Goal: Information Seeking & Learning: Learn about a topic

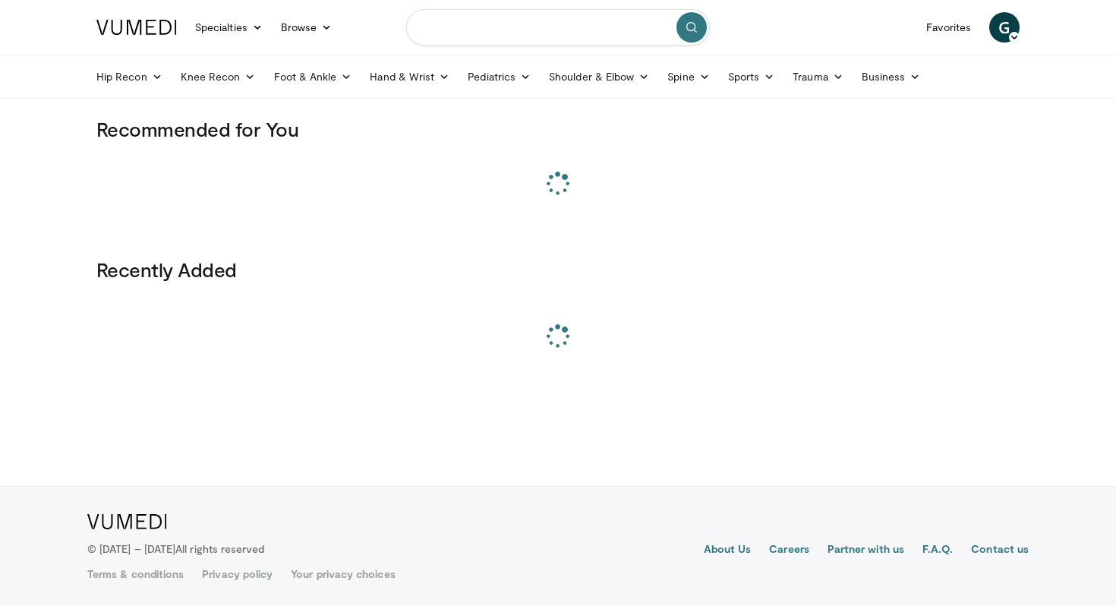
click at [474, 29] on input "Search topics, interventions" at bounding box center [558, 27] width 304 height 36
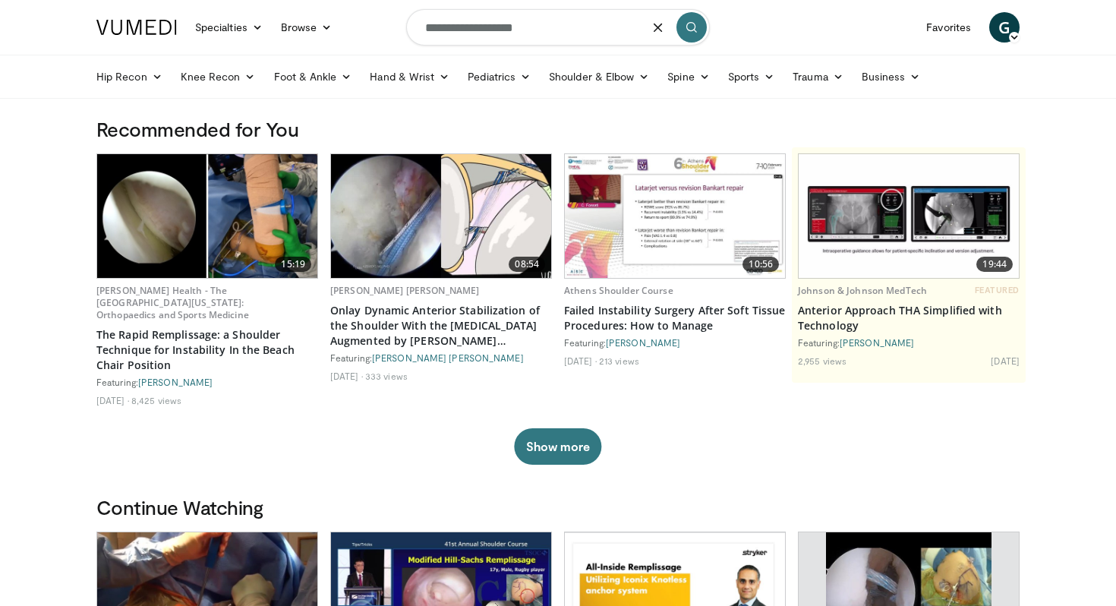
type input "**********"
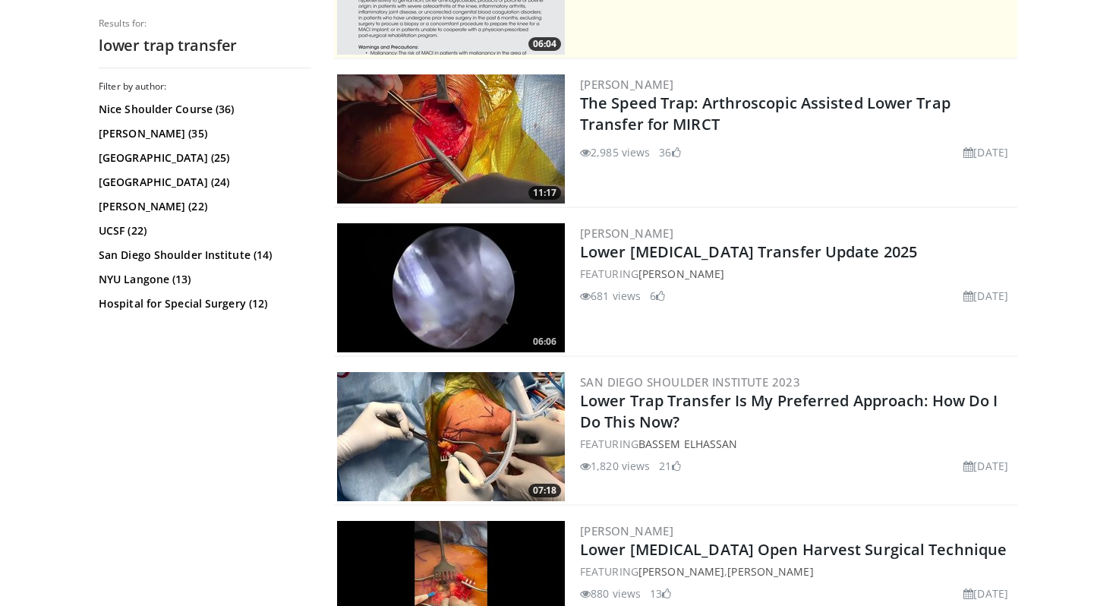
scroll to position [395, 0]
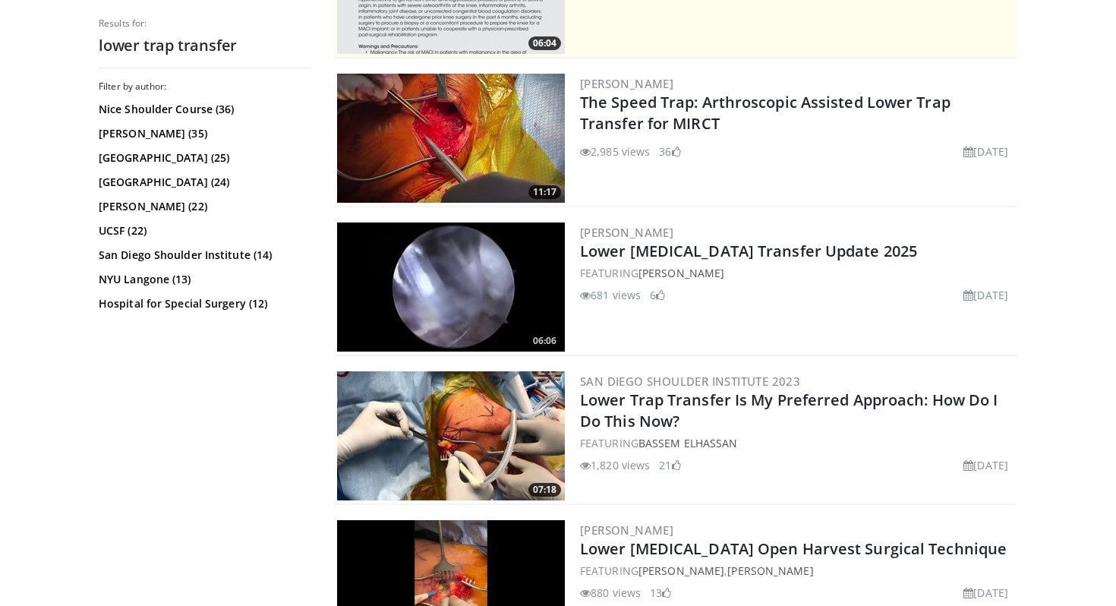
click at [447, 391] on img at bounding box center [451, 435] width 228 height 129
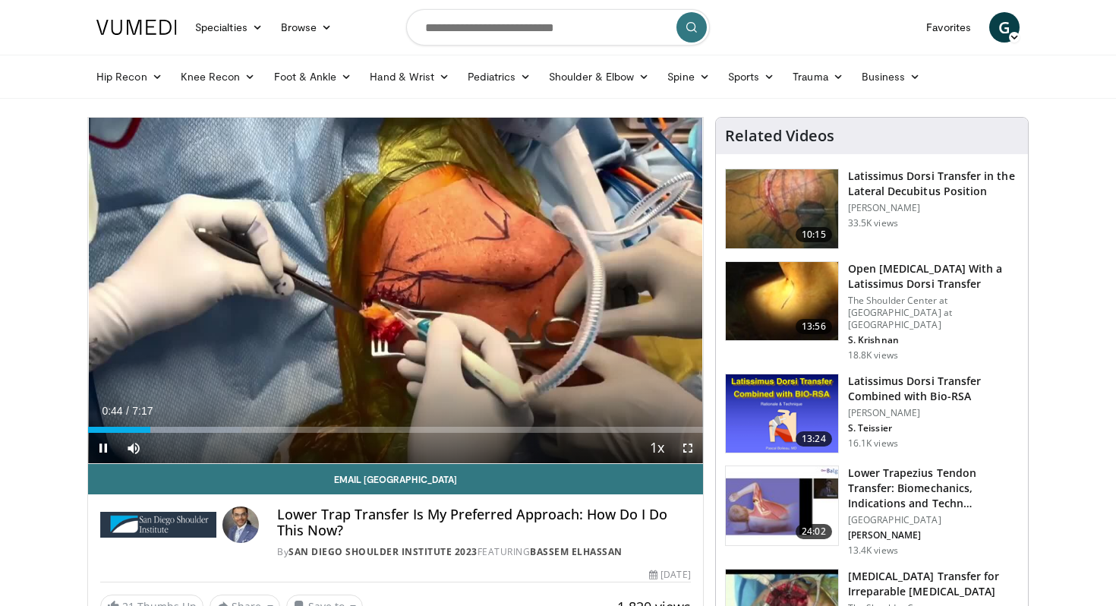
click at [682, 446] on span "Video Player" at bounding box center [687, 448] width 30 height 30
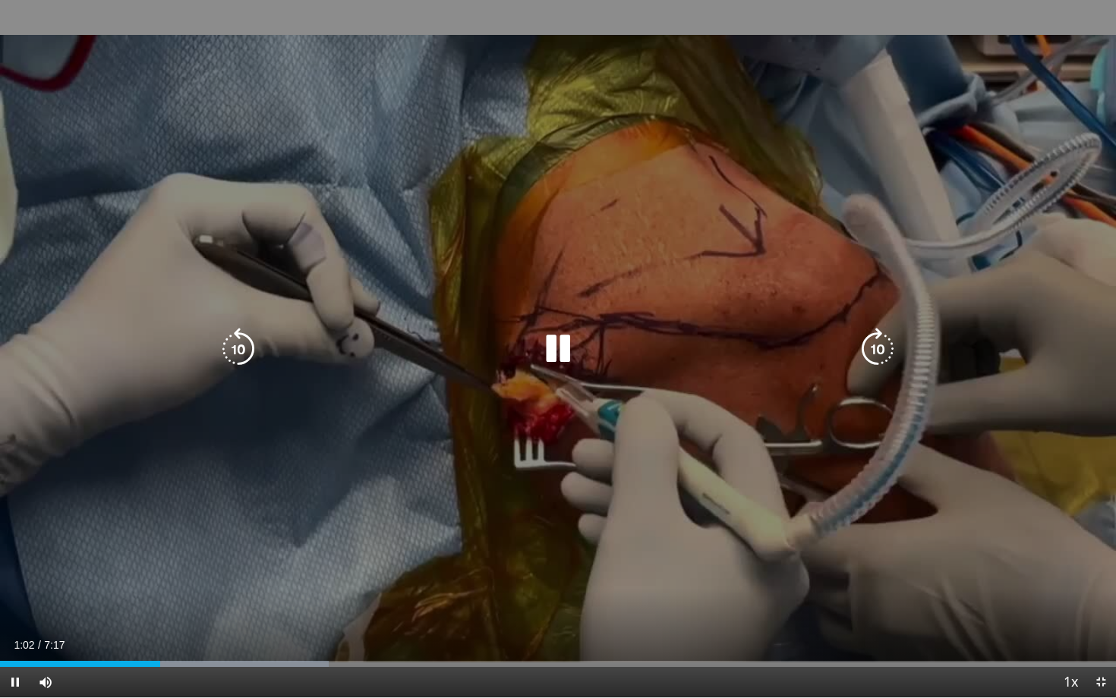
click at [556, 348] on icon "Video Player" at bounding box center [558, 349] width 43 height 43
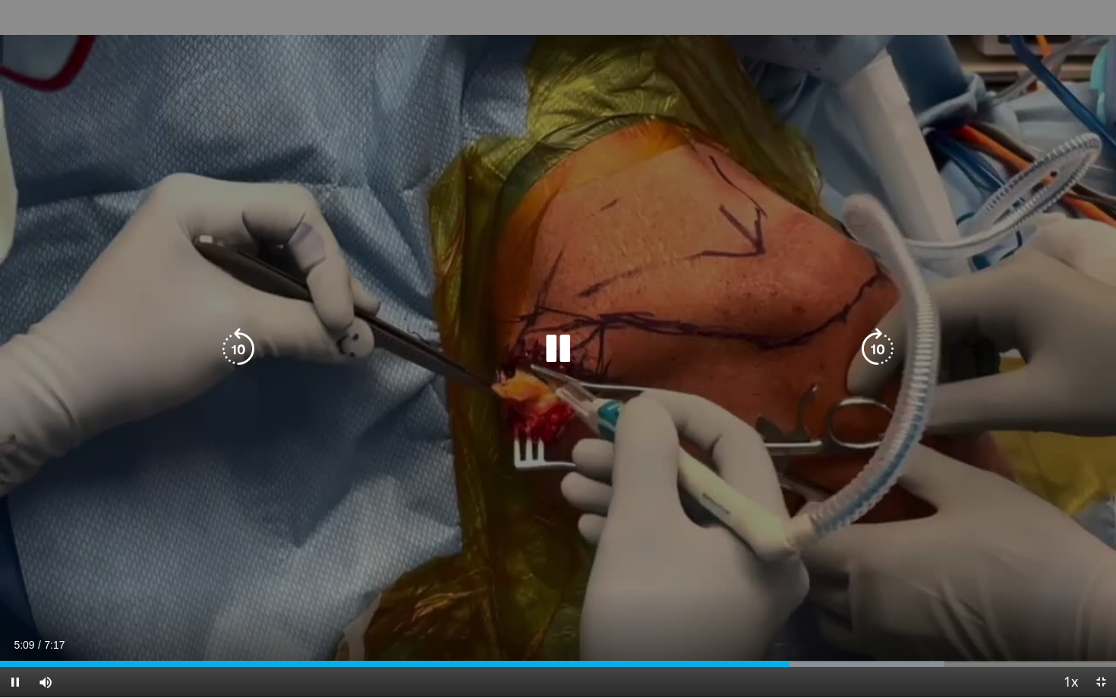
click at [553, 351] on icon "Video Player" at bounding box center [558, 349] width 43 height 43
click at [569, 344] on icon "Video Player" at bounding box center [558, 349] width 43 height 43
click at [558, 346] on icon "Video Player" at bounding box center [558, 349] width 43 height 43
click at [557, 345] on icon "Video Player" at bounding box center [558, 349] width 43 height 43
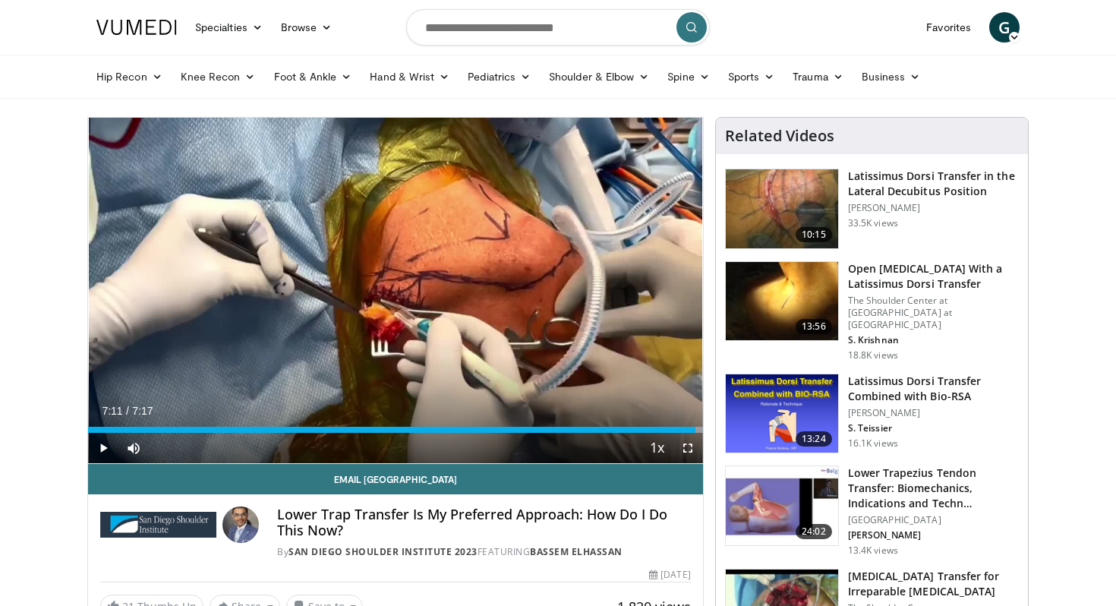
click at [744, 506] on img at bounding box center [782, 505] width 112 height 79
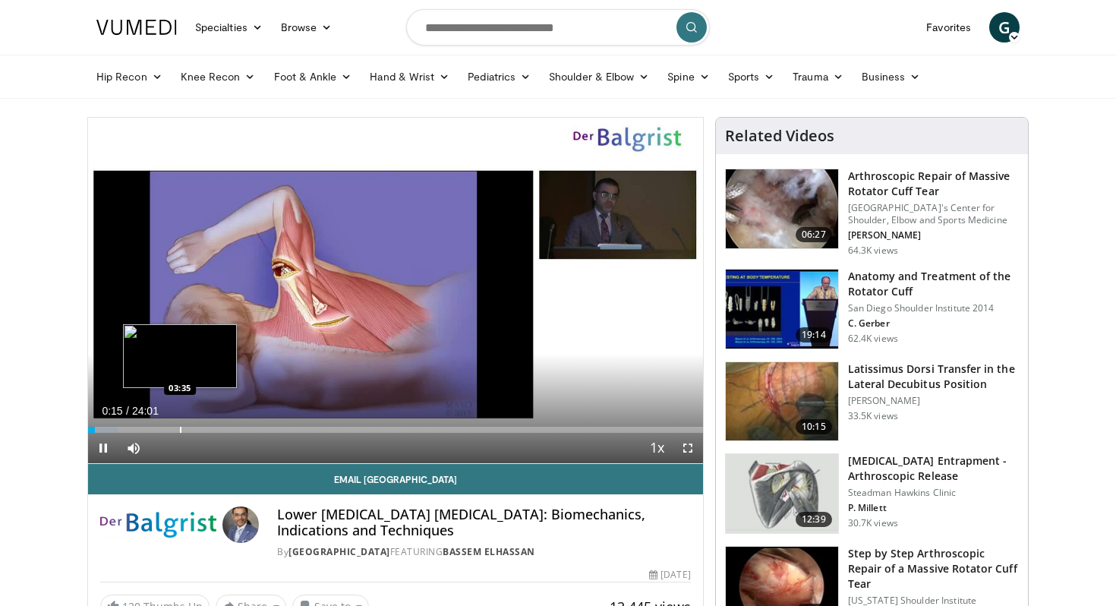
click at [179, 424] on div "Loaded : 4.85% 00:15 03:35" at bounding box center [395, 425] width 615 height 14
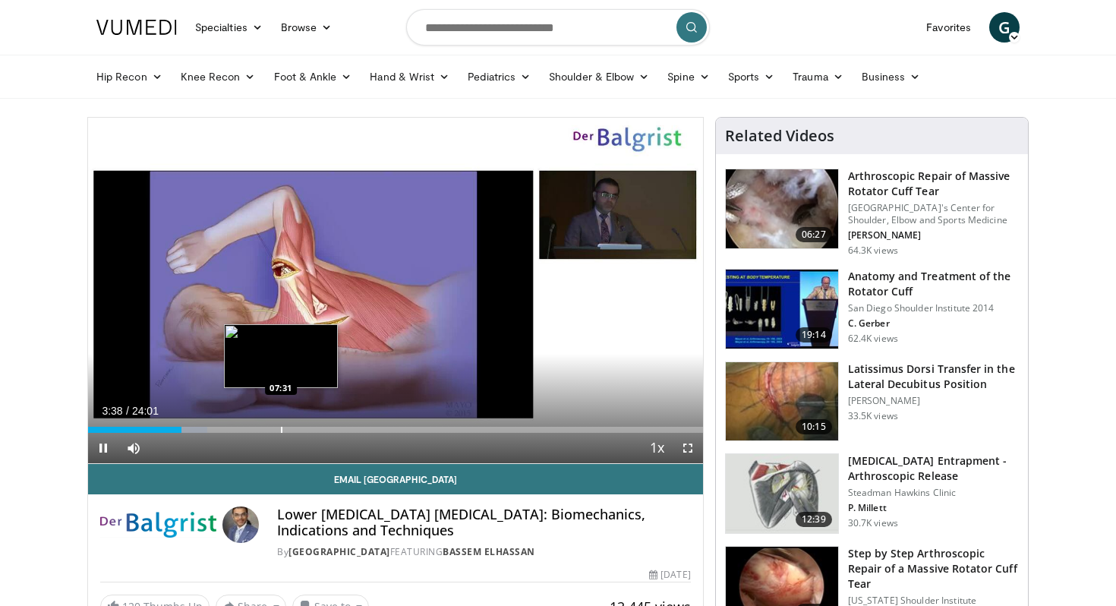
click at [281, 420] on div "Loaded : 19.39% 03:38 07:31" at bounding box center [395, 425] width 615 height 14
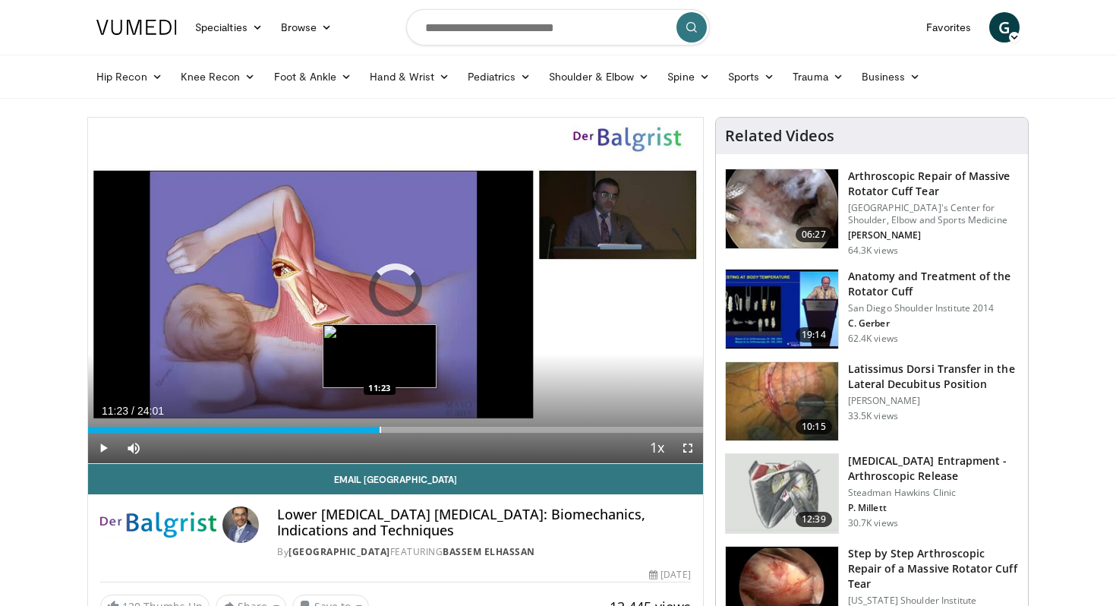
click at [379, 426] on div "Loaded : 36.71% 07:48 11:23" at bounding box center [395, 425] width 615 height 14
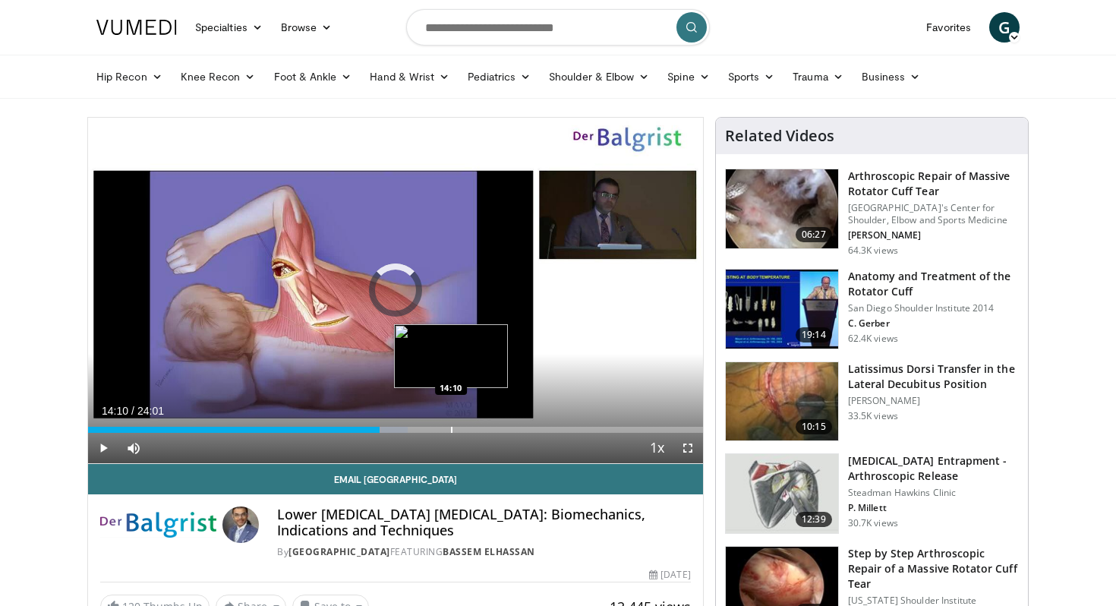
click at [451, 430] on div "Progress Bar" at bounding box center [452, 430] width 2 height 6
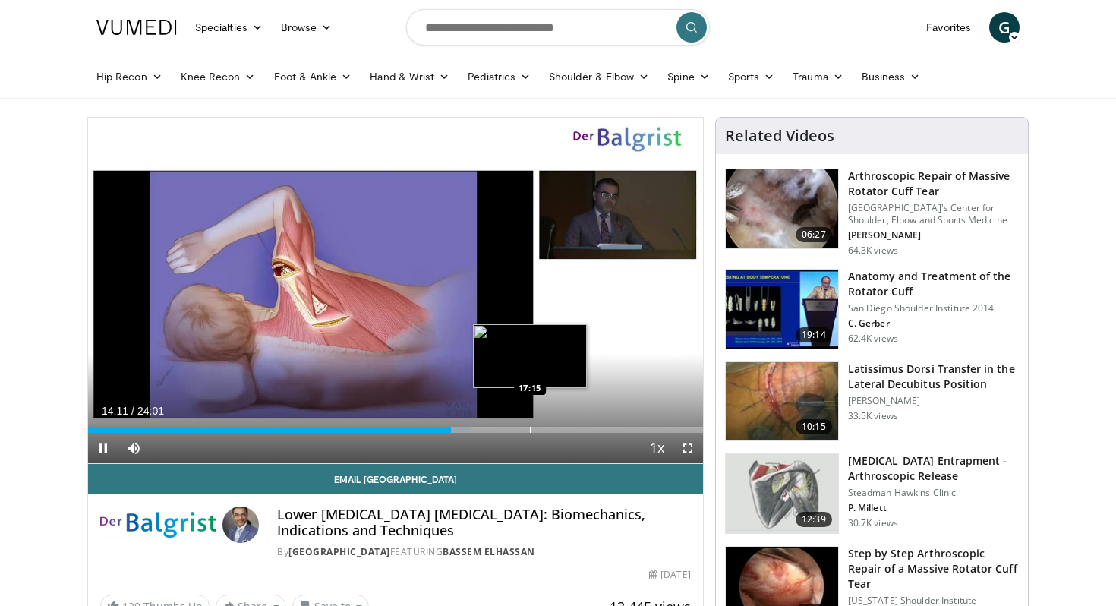
click at [530, 430] on div "Progress Bar" at bounding box center [531, 430] width 2 height 6
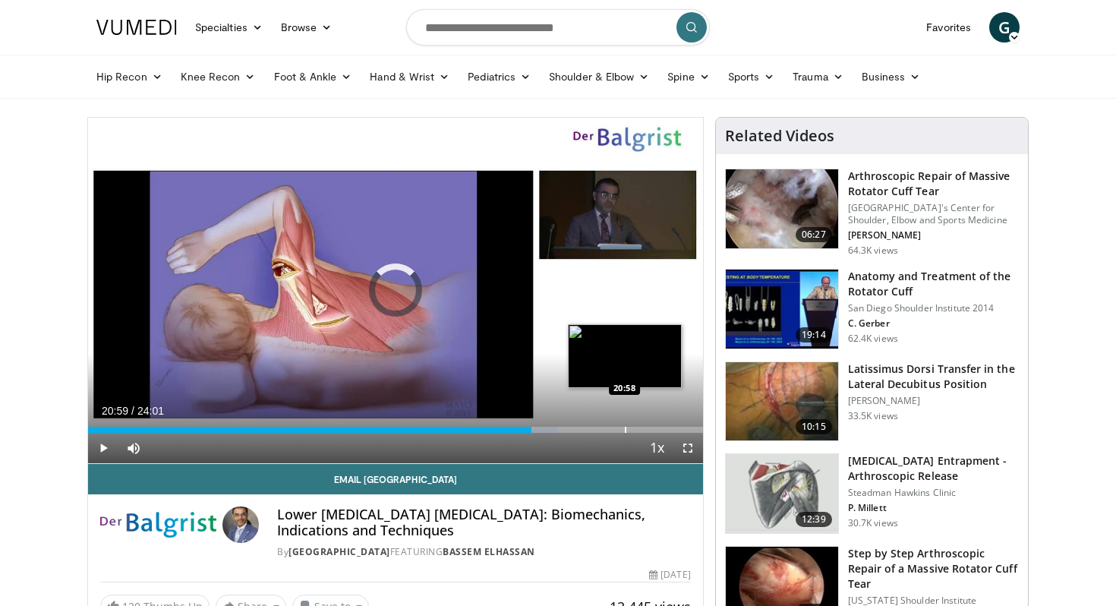
click at [625, 430] on div "Progress Bar" at bounding box center [626, 430] width 2 height 6
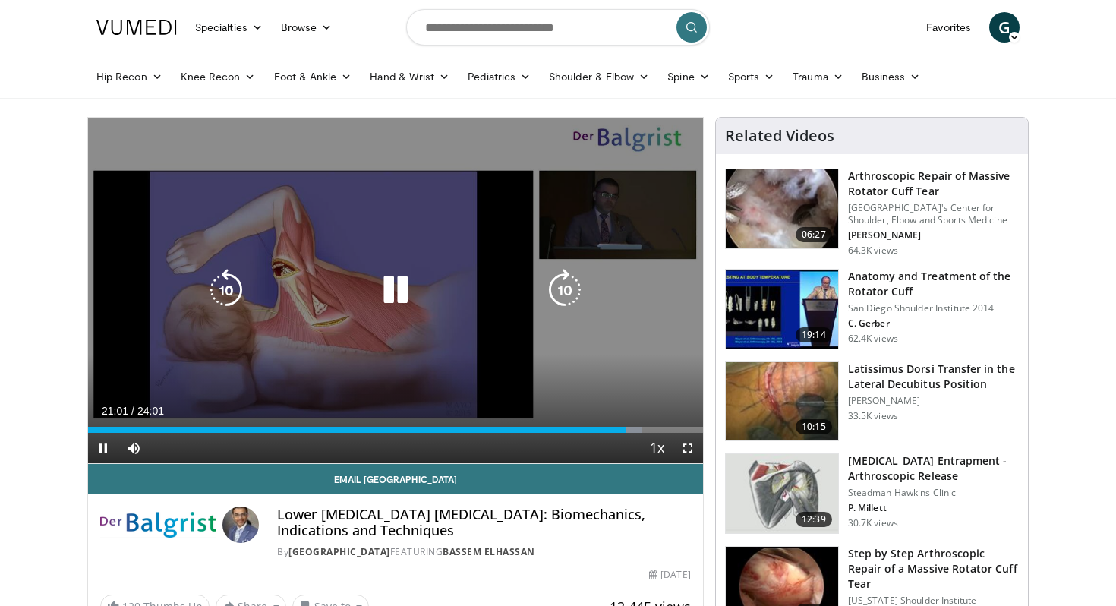
click at [392, 299] on icon "Video Player" at bounding box center [395, 290] width 43 height 43
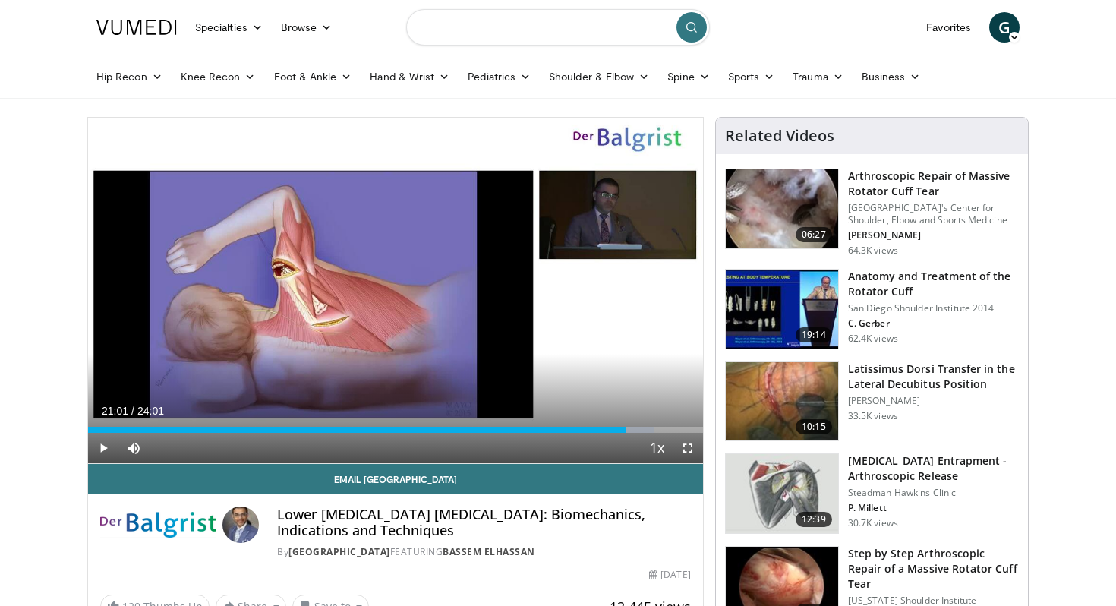
click at [590, 27] on input "Search topics, interventions" at bounding box center [558, 27] width 304 height 36
type input "**********"
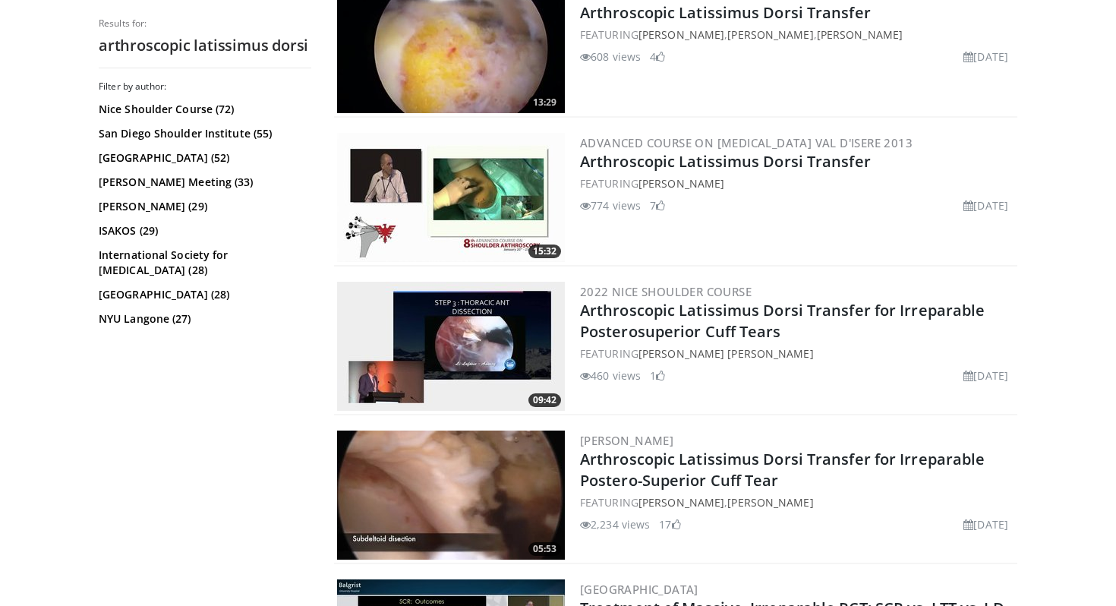
scroll to position [1676, 0]
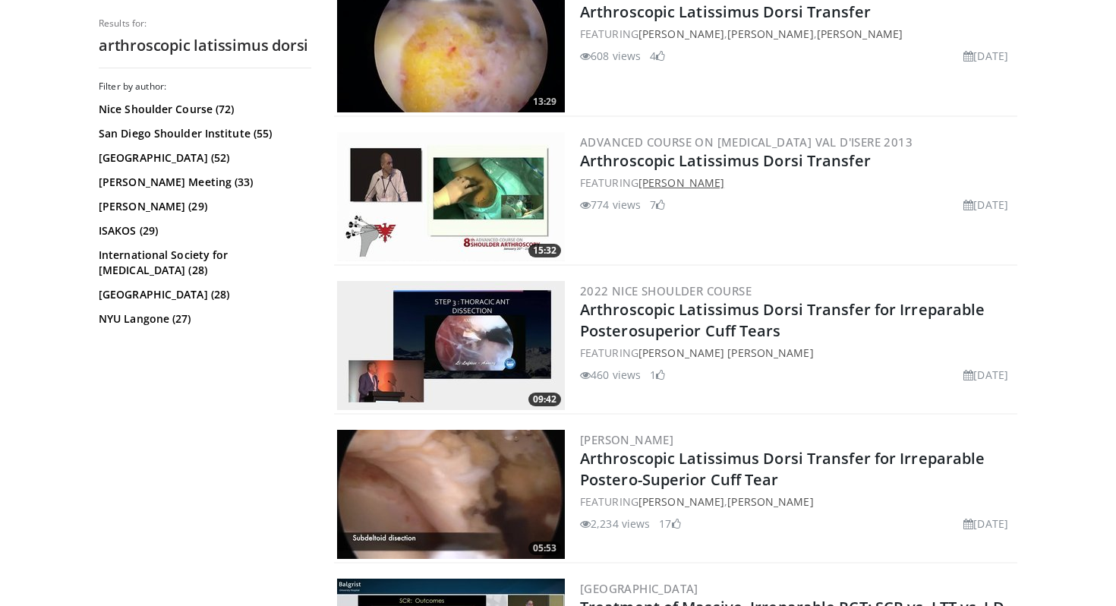
click at [661, 181] on link "[PERSON_NAME]" at bounding box center [681, 182] width 86 height 14
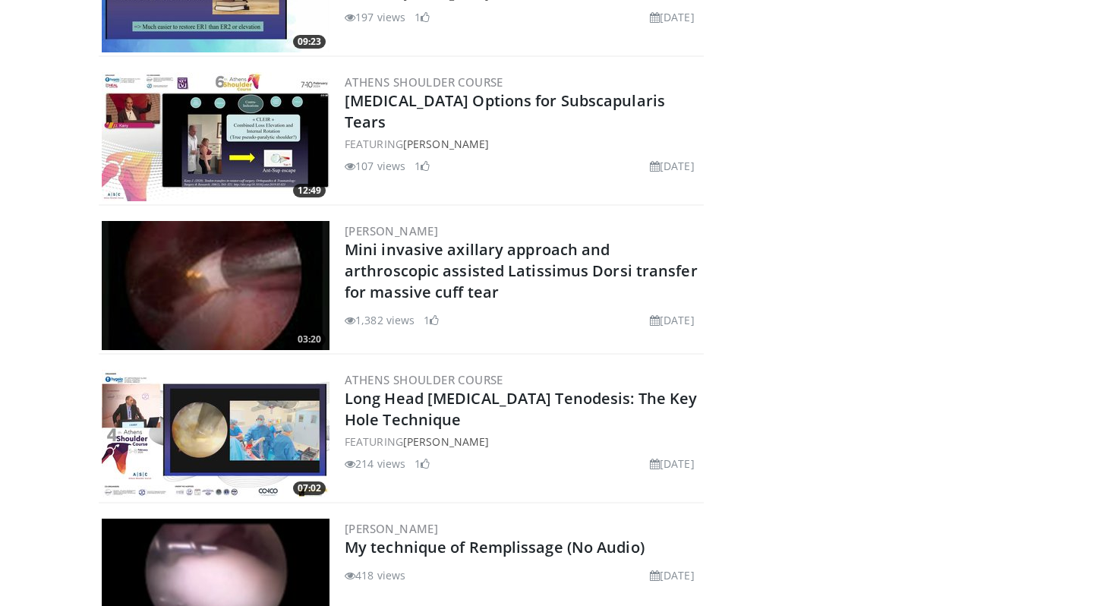
scroll to position [1337, 0]
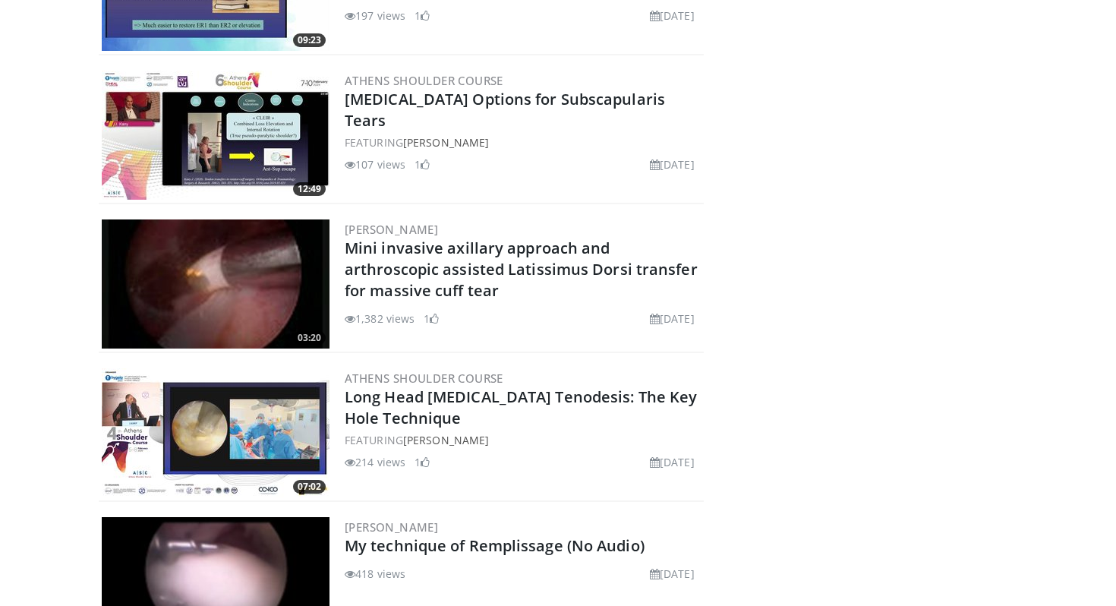
click at [270, 259] on img at bounding box center [216, 283] width 228 height 129
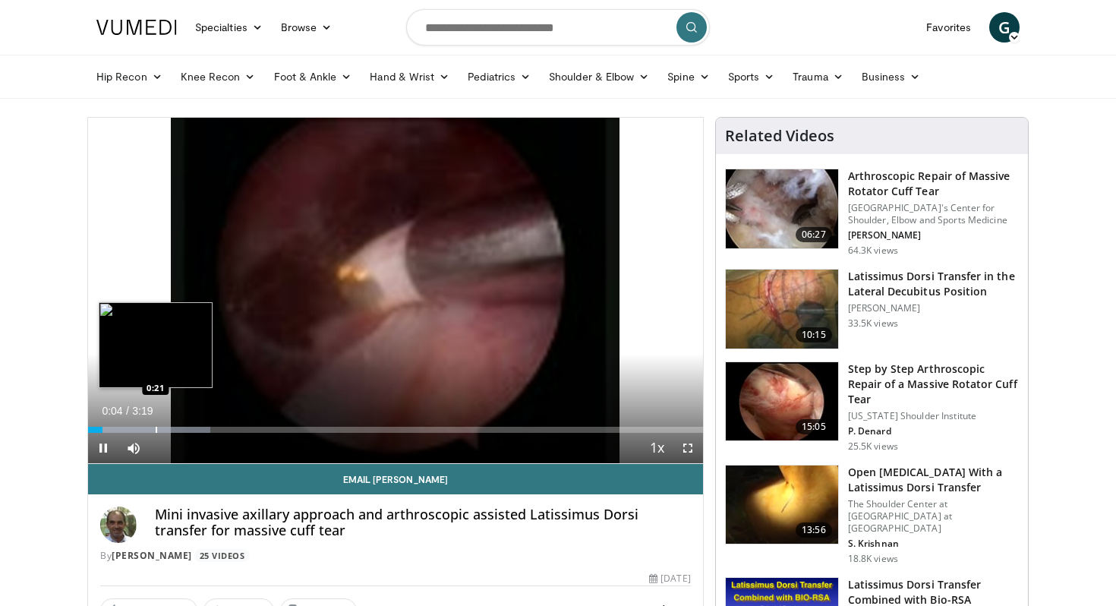
click at [155, 425] on div "Loaded : 19.83% 0:04 0:21" at bounding box center [395, 425] width 615 height 14
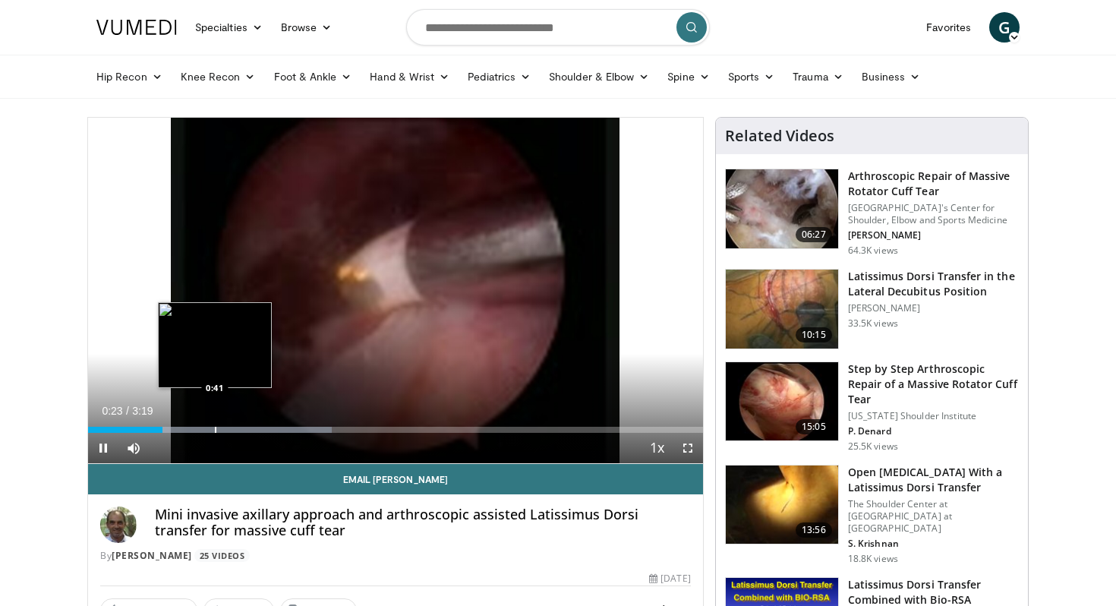
click at [216, 427] on div "Progress Bar" at bounding box center [216, 430] width 2 height 6
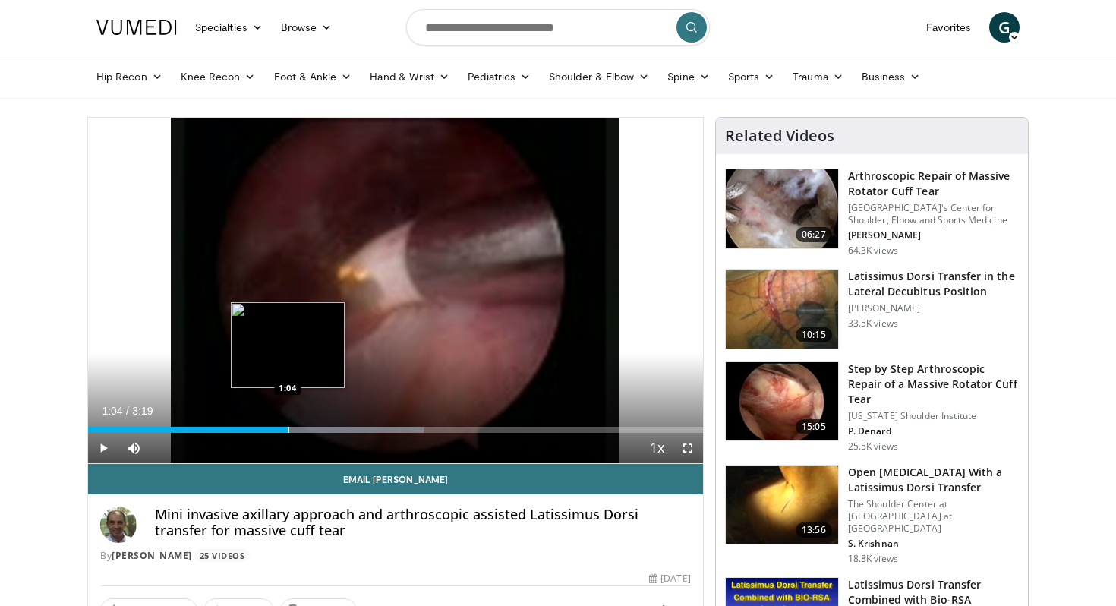
click at [288, 427] on div "Progress Bar" at bounding box center [289, 430] width 2 height 6
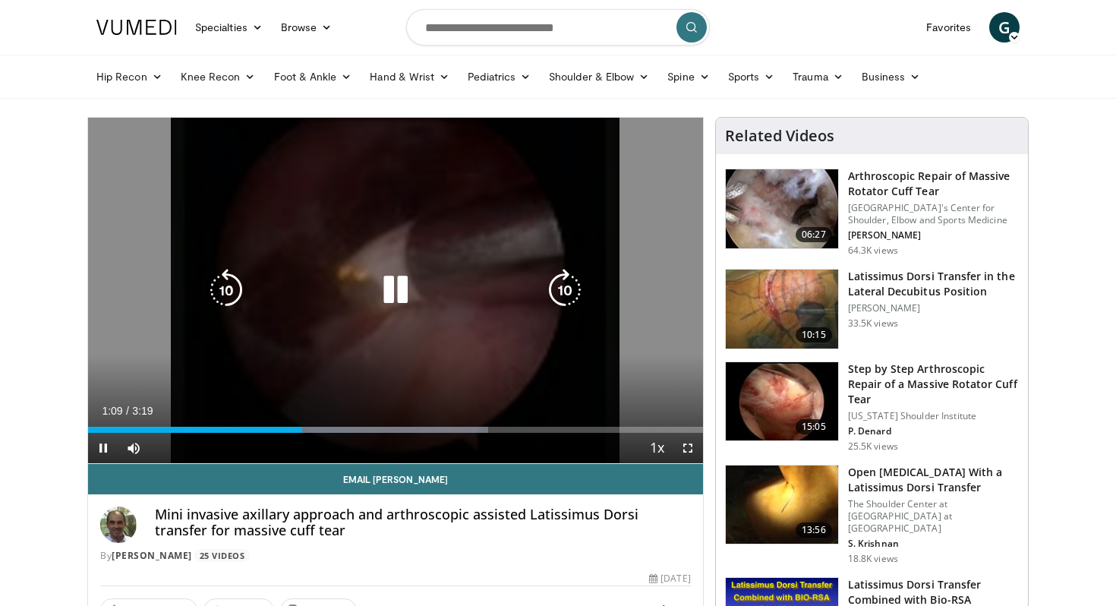
click at [384, 423] on video-js "**********" at bounding box center [395, 291] width 615 height 346
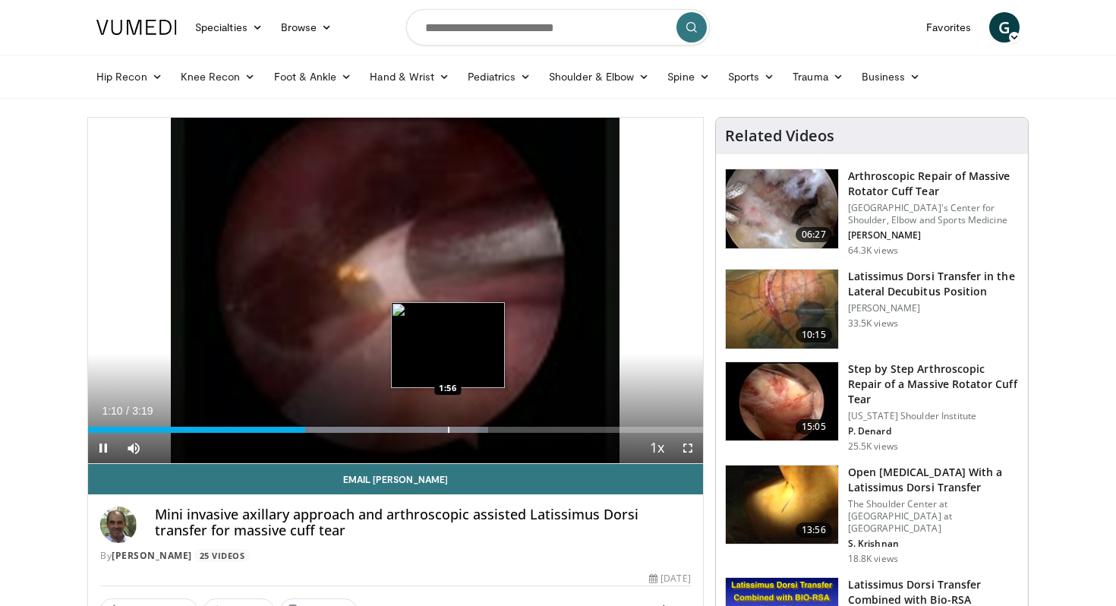
click at [447, 425] on div "Loaded : 65.10% 1:10 1:56" at bounding box center [395, 425] width 615 height 14
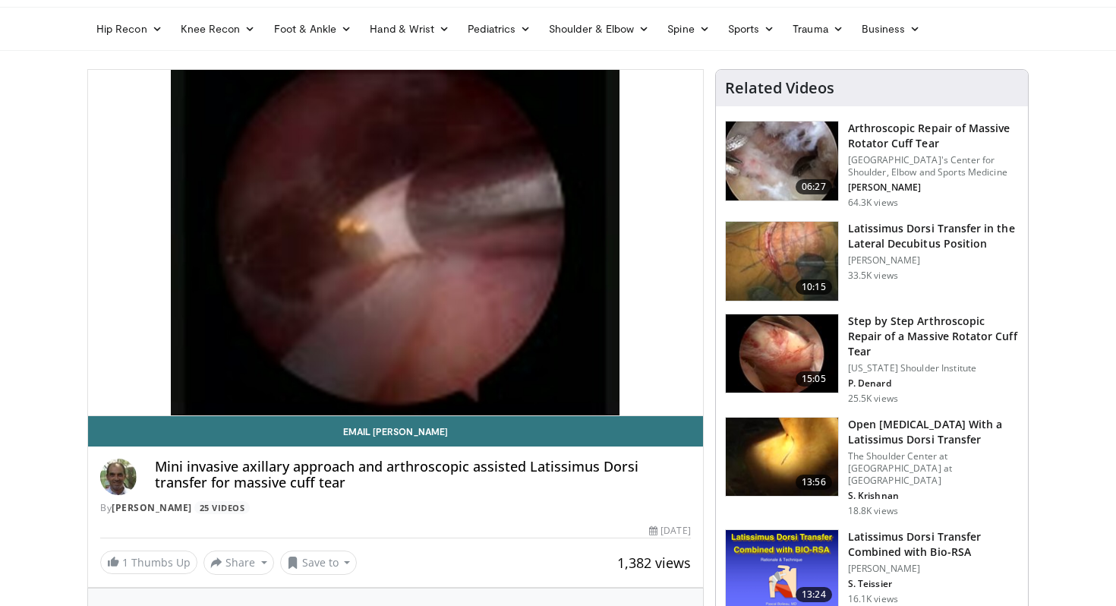
scroll to position [47, 0]
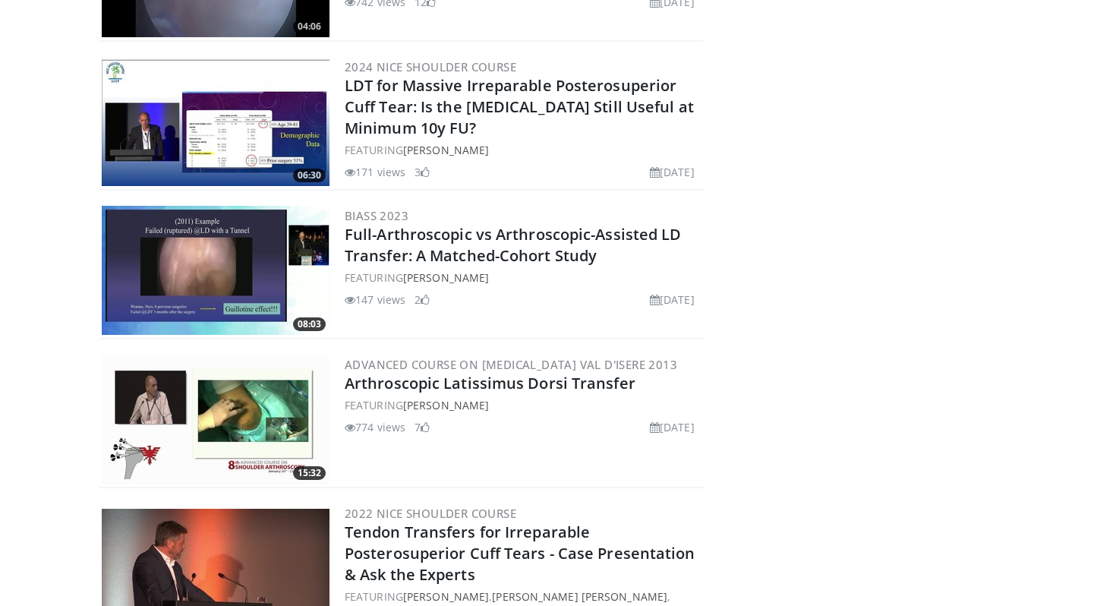
scroll to position [367, 0]
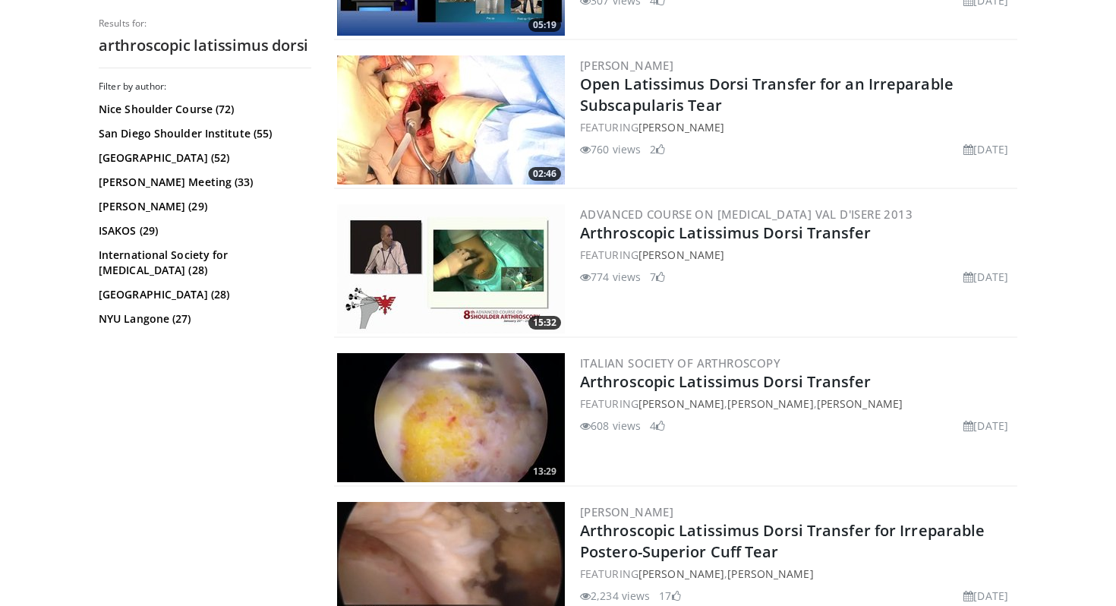
scroll to position [1453, 0]
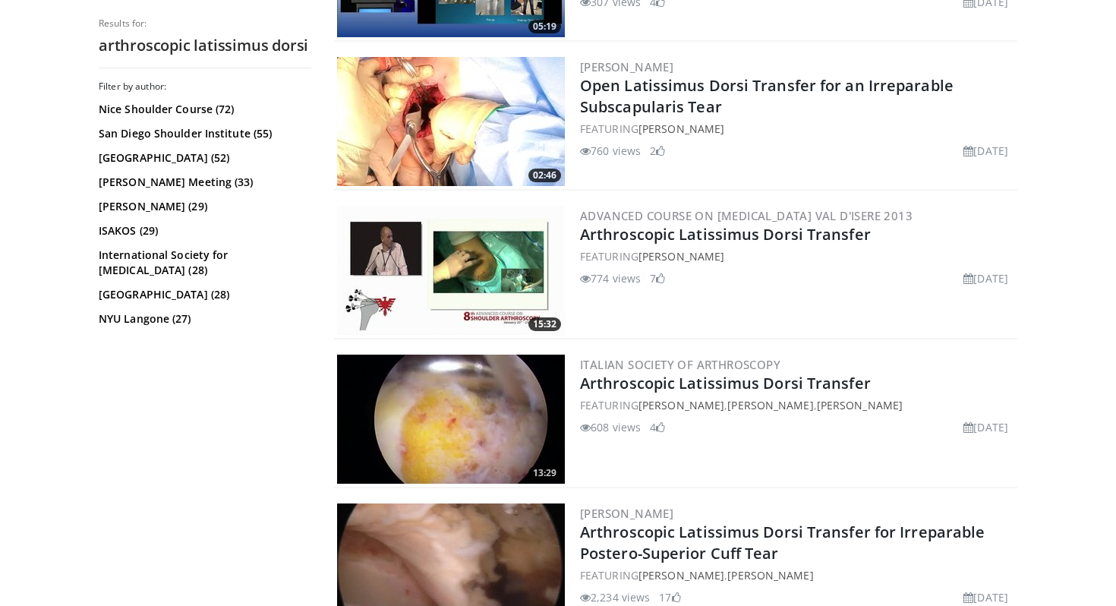
click at [449, 275] on img at bounding box center [451, 270] width 228 height 129
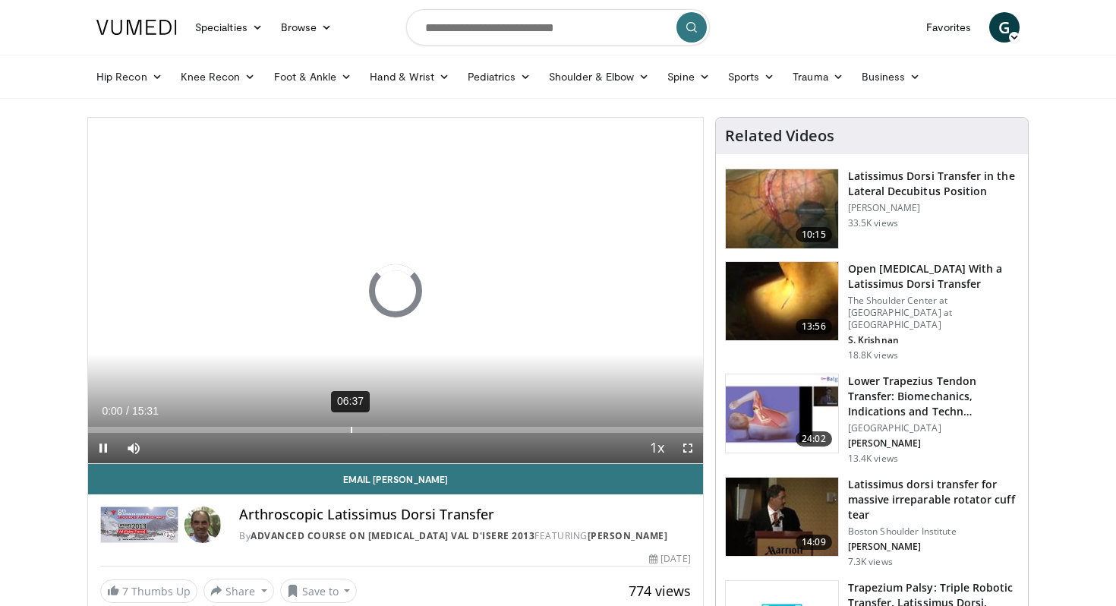
click at [351, 431] on div "06:37" at bounding box center [352, 430] width 2 height 6
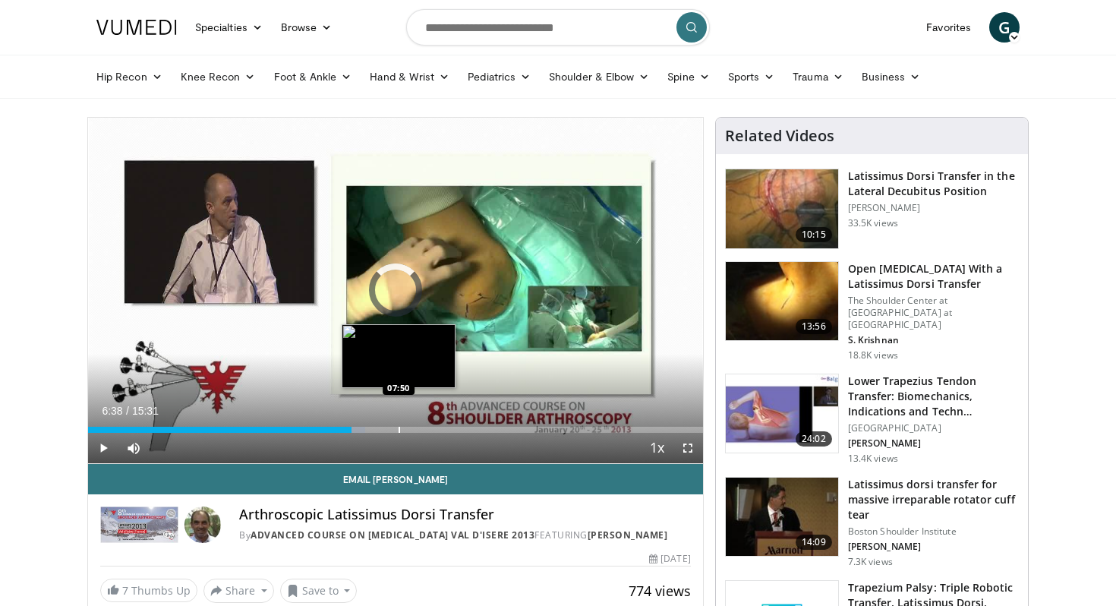
click at [398, 428] on div "Progress Bar" at bounding box center [399, 430] width 2 height 6
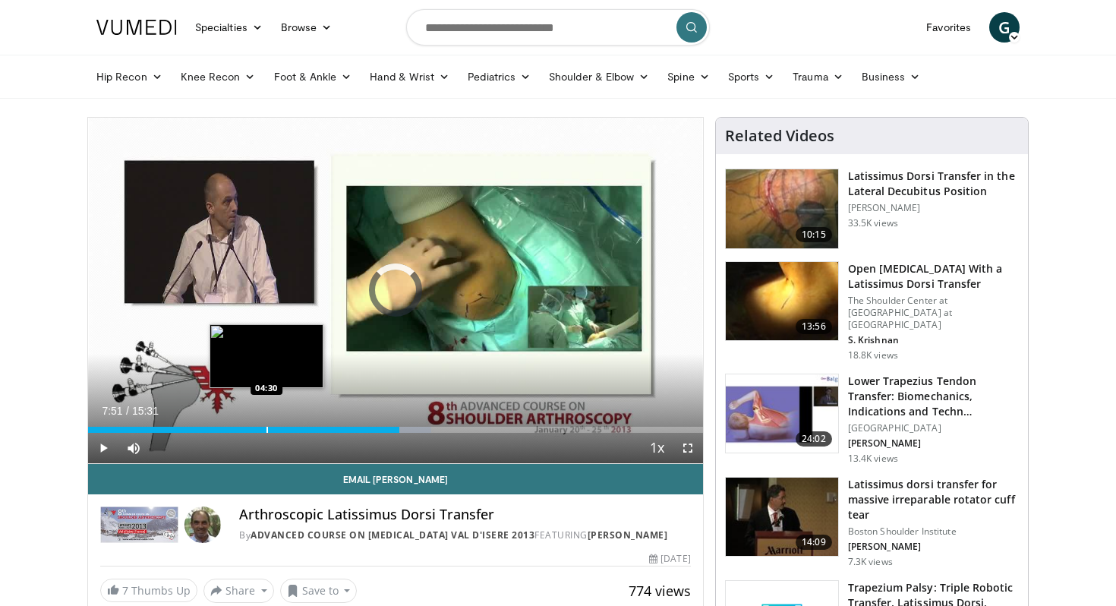
click at [266, 427] on div "Progress Bar" at bounding box center [267, 430] width 2 height 6
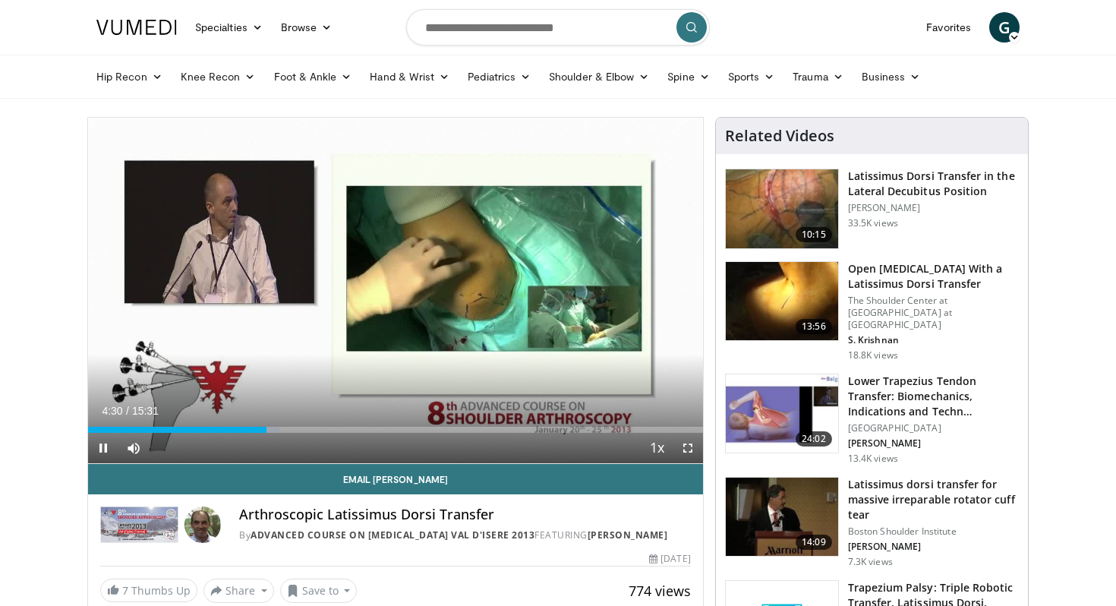
click at [194, 415] on div "Current Time 4:30 / Duration 15:31" at bounding box center [395, 411] width 615 height 14
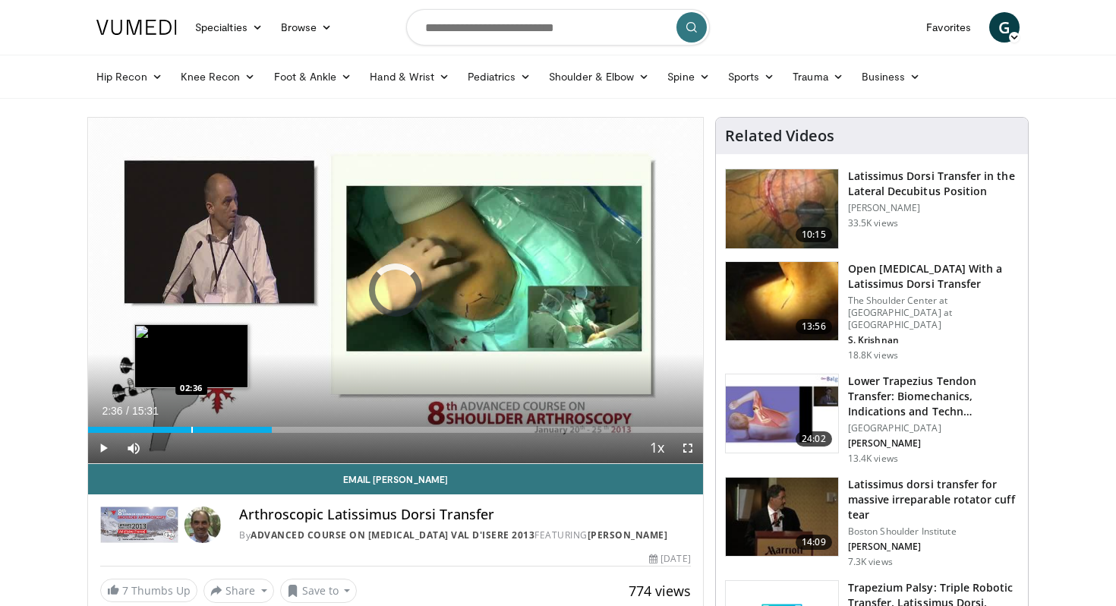
click at [191, 424] on div "Loaded : 0.00% 04:38 02:36" at bounding box center [395, 425] width 615 height 14
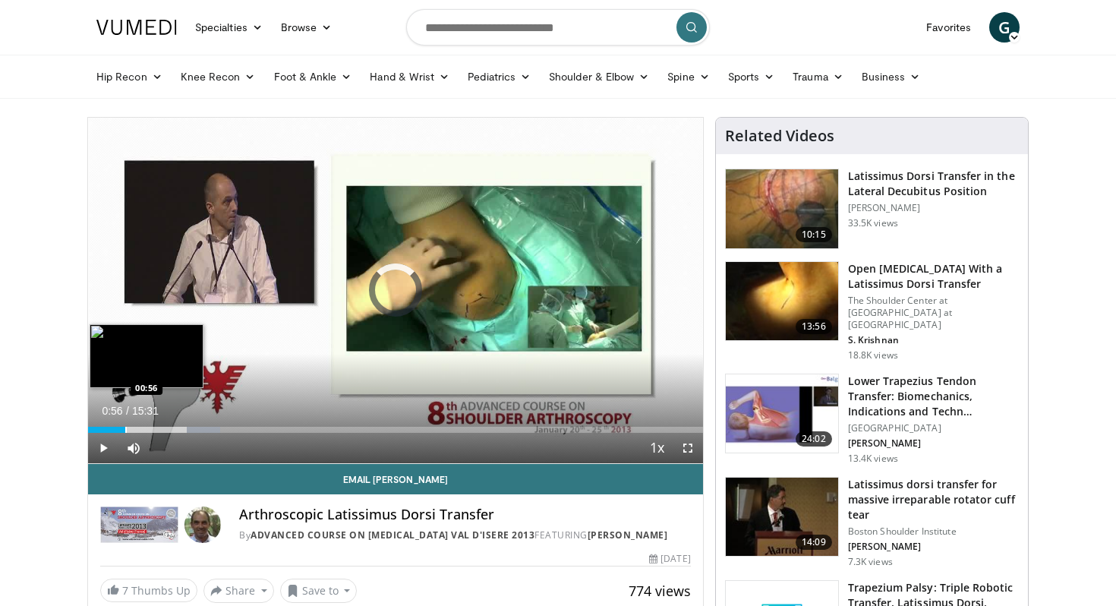
click at [124, 425] on div "Loaded : 21.47% 02:38 00:56" at bounding box center [395, 425] width 615 height 14
click at [102, 427] on div "Progress Bar" at bounding box center [103, 430] width 2 height 6
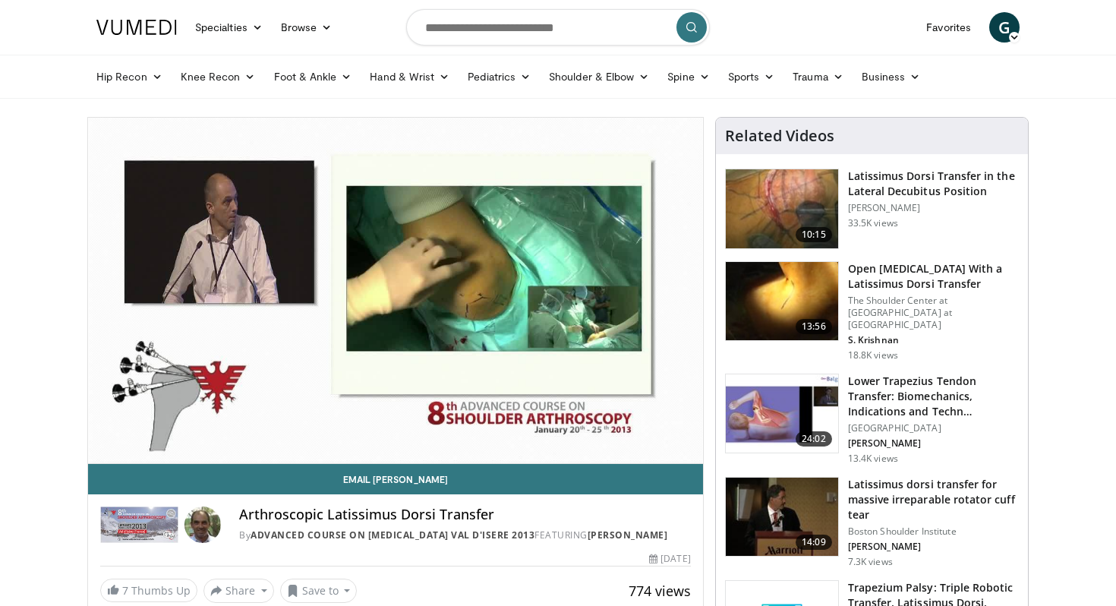
click at [355, 426] on div "10 seconds Tap to unmute" at bounding box center [395, 290] width 615 height 345
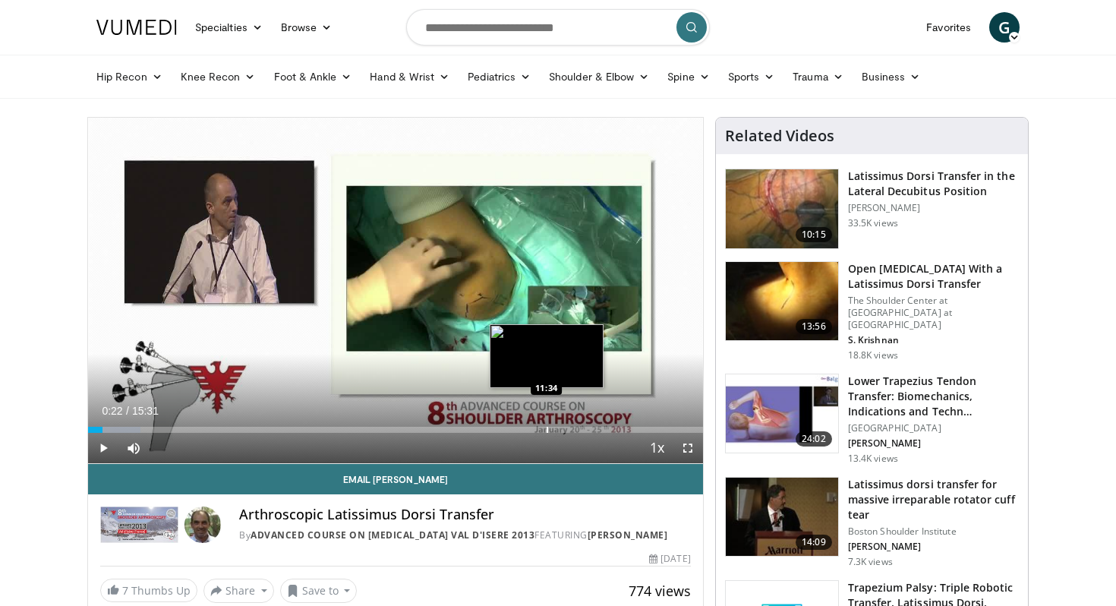
click at [546, 430] on div "Progress Bar" at bounding box center [547, 430] width 2 height 6
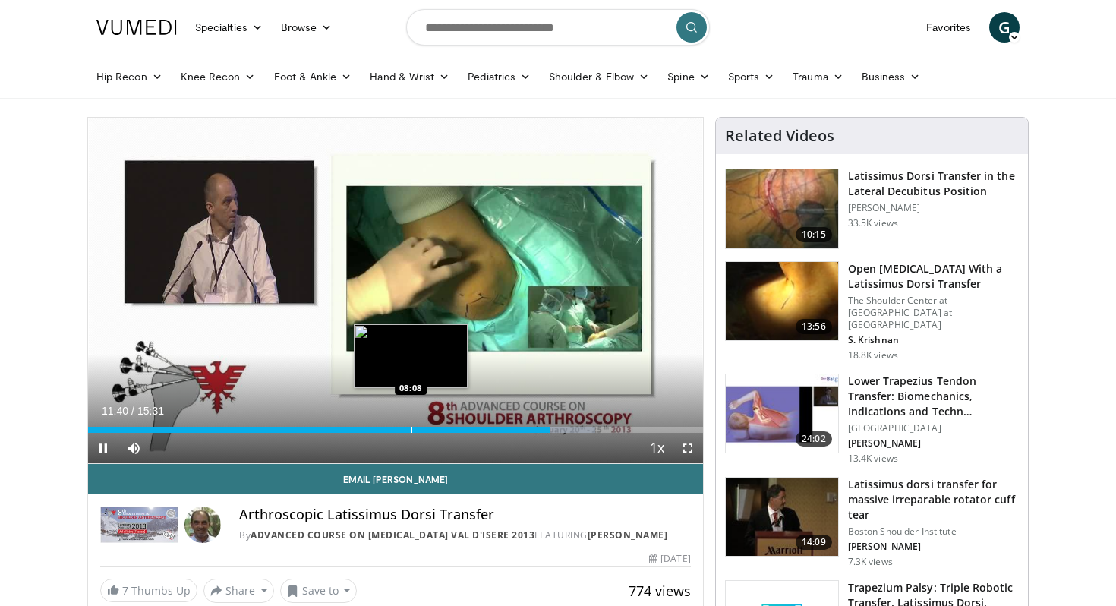
click at [411, 426] on div "Loaded : 82.54% 11:40 08:08" at bounding box center [395, 425] width 615 height 14
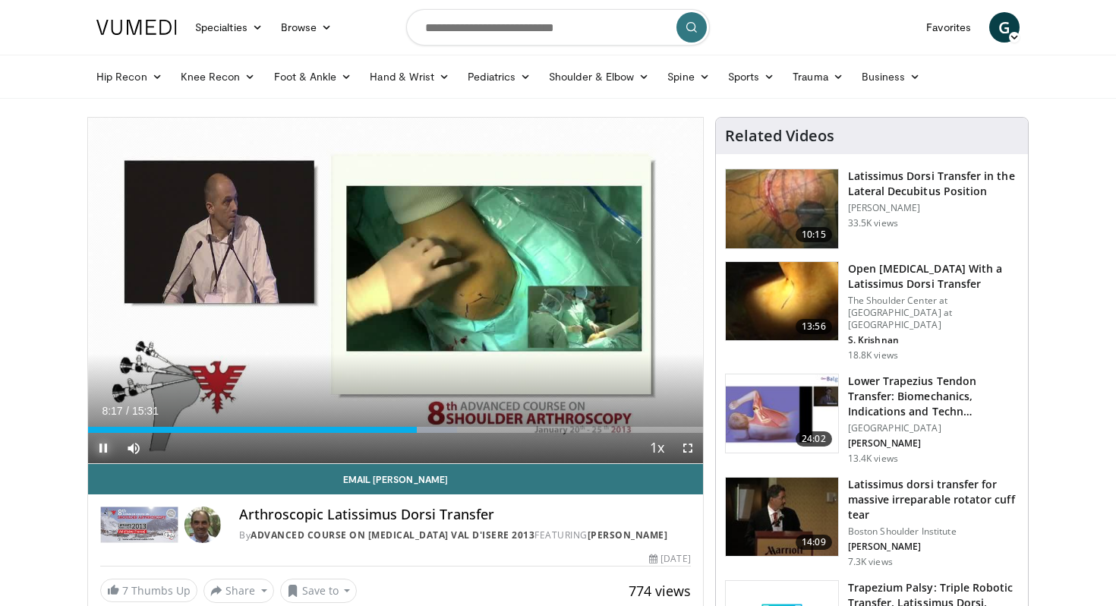
click at [97, 452] on span "Video Player" at bounding box center [103, 448] width 30 height 30
click at [486, 29] on input "Search topics, interventions" at bounding box center [558, 27] width 304 height 36
type input "**********"
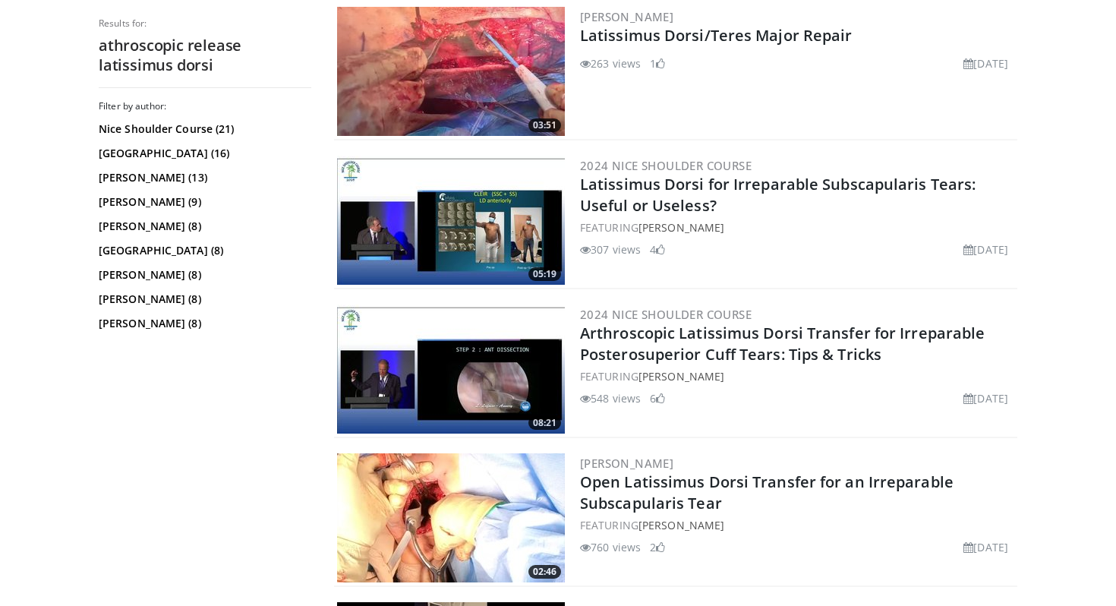
scroll to position [612, 0]
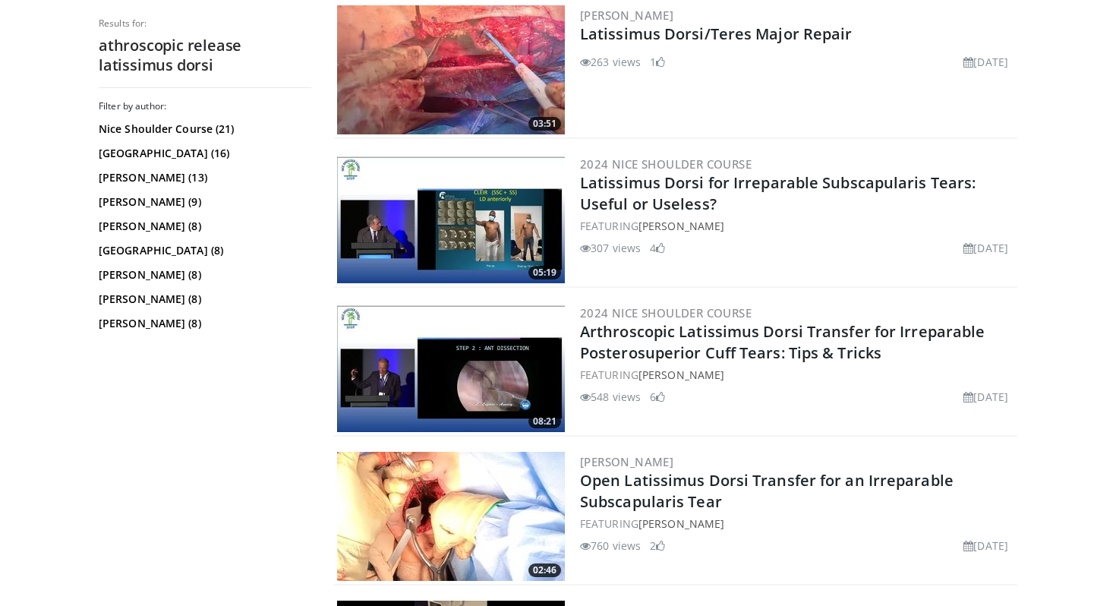
click at [496, 360] on img at bounding box center [451, 367] width 228 height 129
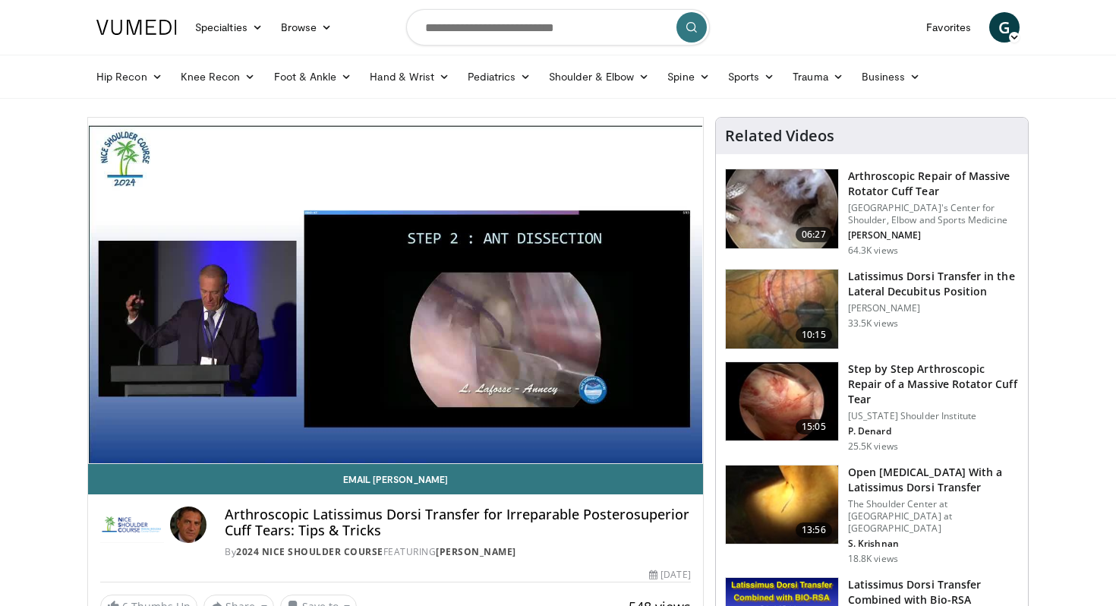
click at [173, 420] on video-js "**********" at bounding box center [395, 291] width 615 height 346
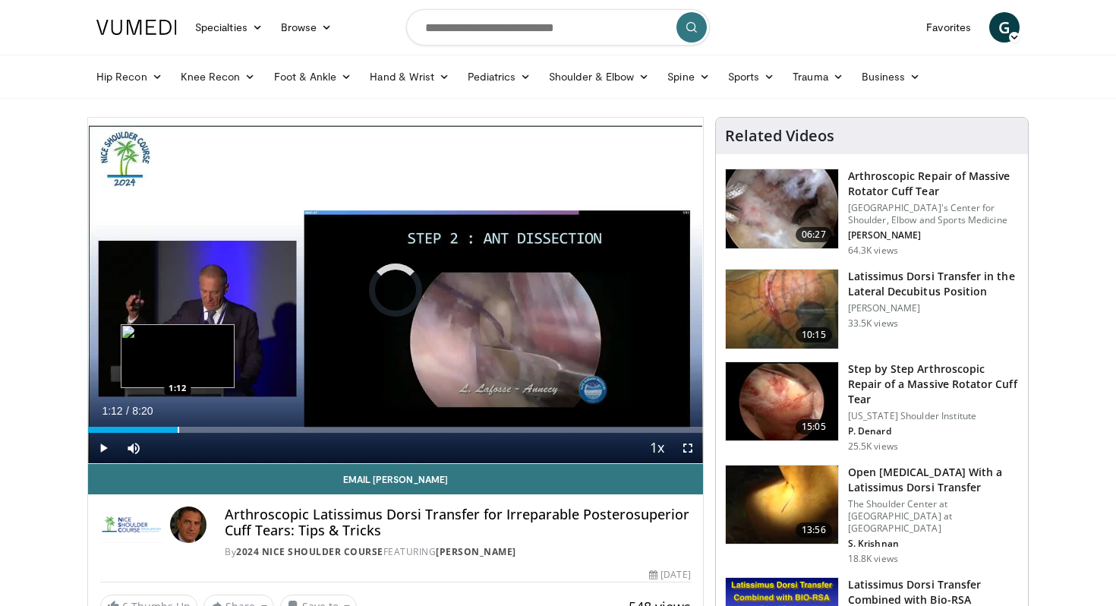
click at [178, 429] on div "Progress Bar" at bounding box center [179, 430] width 2 height 6
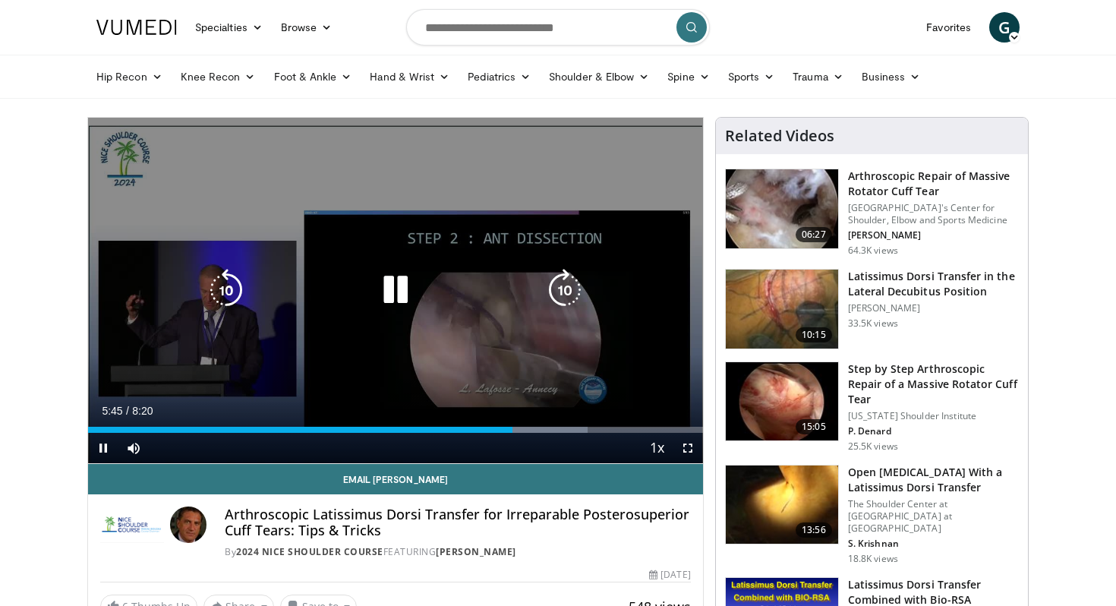
click at [392, 298] on icon "Video Player" at bounding box center [395, 290] width 43 height 43
